Goal: Task Accomplishment & Management: Use online tool/utility

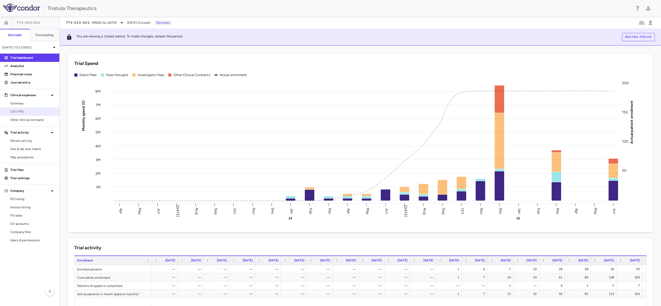
click at [20, 114] on span "CRO PPD" at bounding box center [32, 111] width 45 height 5
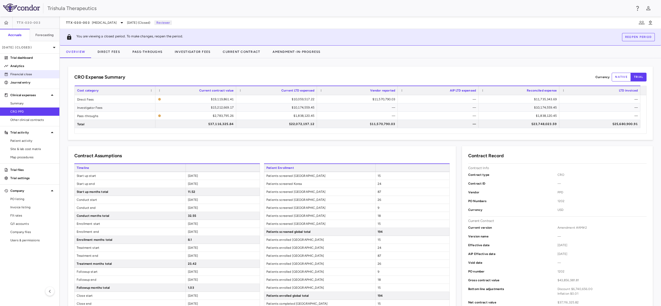
click at [15, 74] on p "Financial close" at bounding box center [32, 74] width 45 height 5
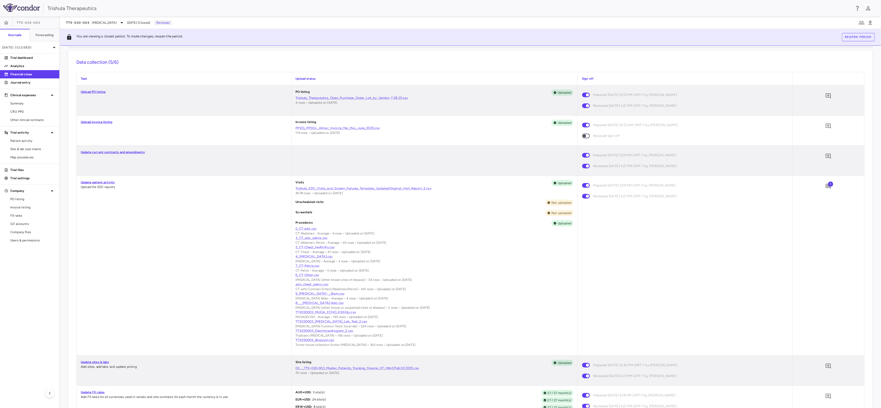
scroll to position [103, 0]
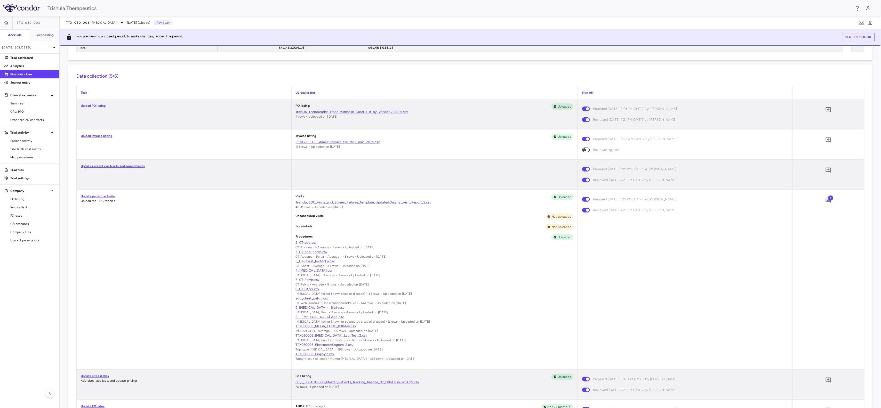
click at [318, 128] on div "PO listing Uploaded Trishula_Therapeutics_Open_Purchase_Order_List_by_Vendor-7.…" at bounding box center [435, 114] width 286 height 30
click at [272, 133] on div "Upload invoice listing" at bounding box center [184, 145] width 215 height 30
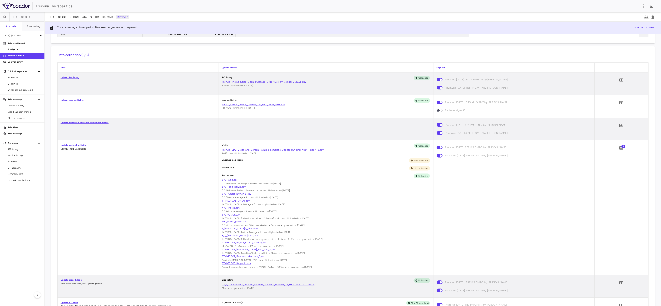
scroll to position [106, 0]
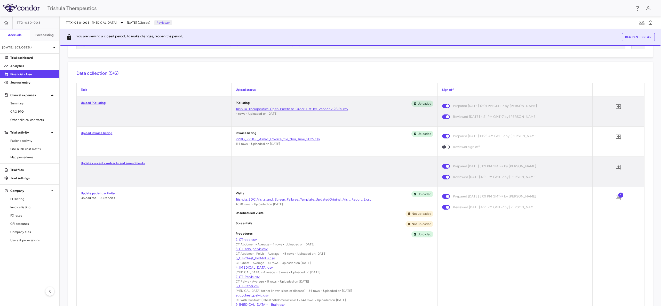
drag, startPoint x: 845, startPoint y: 1, endPoint x: 495, endPoint y: 223, distance: 414.9
click at [495, 223] on div "Prepared [DATE] 3:09 PM GMT-7 by [PERSON_NAME] Reviewed [DATE] 4:21 PM GMT-7 by…" at bounding box center [515, 277] width 155 height 180
click at [179, 209] on div "Update patient activity Upload the EDC reports" at bounding box center [154, 277] width 155 height 180
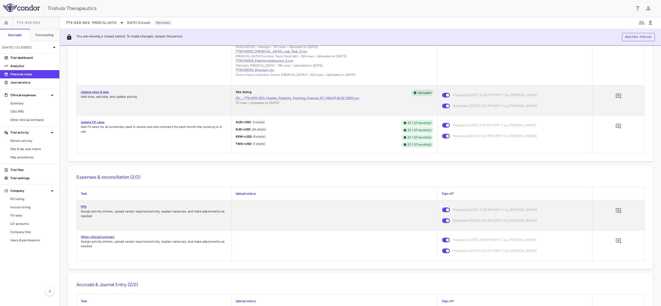
scroll to position [377, 0]
